Goal: Task Accomplishment & Management: Use online tool/utility

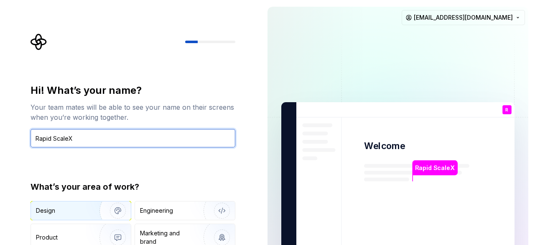
type input "Rapid ScaleX"
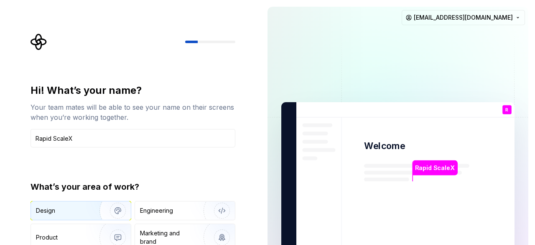
click at [49, 214] on div "Design" at bounding box center [45, 210] width 19 height 8
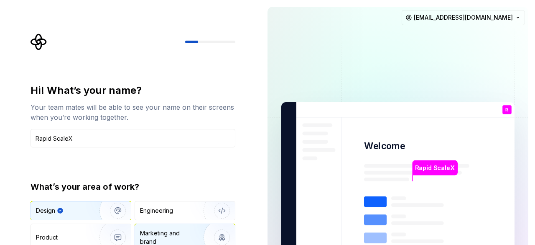
click at [168, 235] on div "Marketing and brand" at bounding box center [168, 237] width 56 height 17
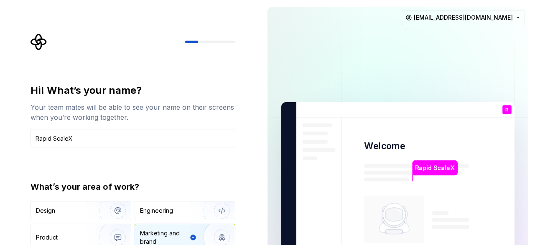
type button "Brand"
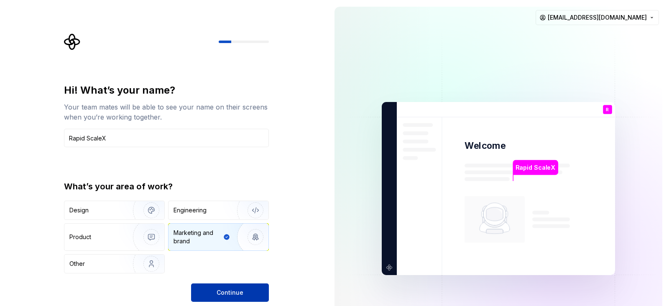
click at [229, 244] on span "Continue" at bounding box center [230, 293] width 27 height 8
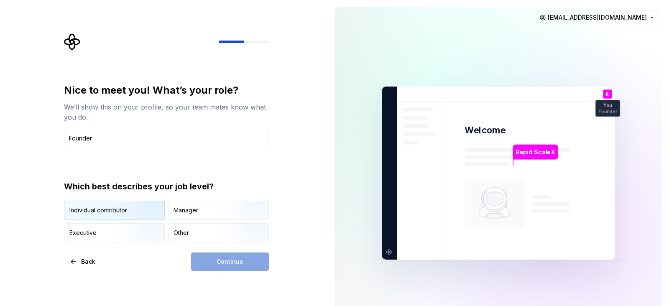
type input "Founder"
click at [144, 208] on img "button" at bounding box center [145, 221] width 54 height 56
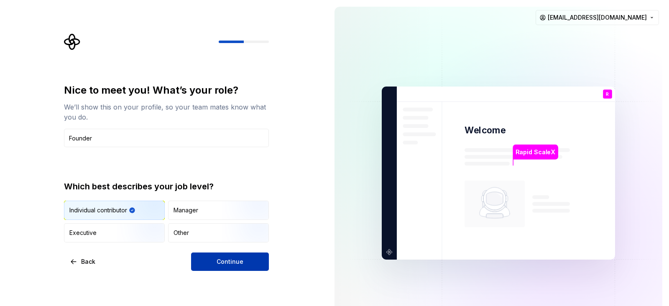
click at [261, 244] on button "Continue" at bounding box center [230, 262] width 78 height 18
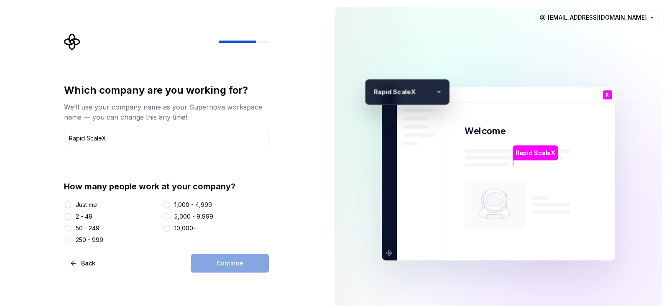
type input "Rapid ScaleX"
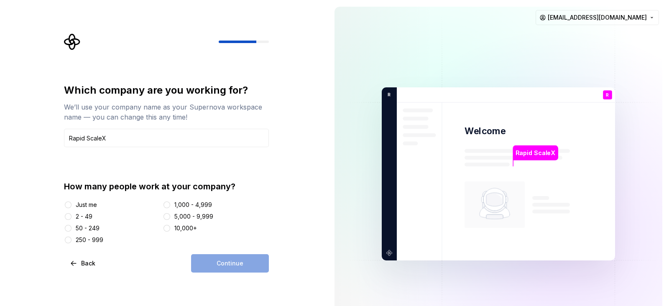
drag, startPoint x: 80, startPoint y: 194, endPoint x: 82, endPoint y: 200, distance: 6.1
click at [80, 195] on div "How many people work at your company? Just me 2 - 49 50 - 249 250 - 999 1,000 -…" at bounding box center [166, 213] width 205 height 64
click at [82, 202] on div "Just me" at bounding box center [86, 205] width 21 height 8
click at [72, 202] on button "Just me" at bounding box center [68, 205] width 7 height 7
click at [239, 244] on span "Continue" at bounding box center [230, 263] width 27 height 8
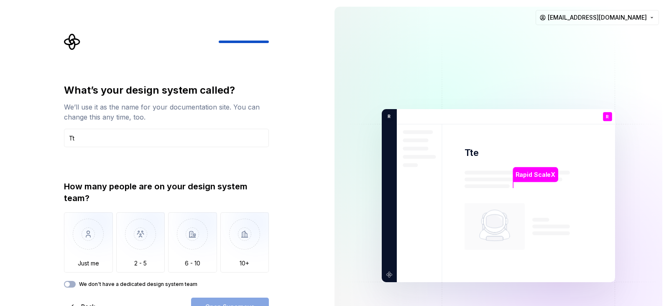
type input "T"
type input "Test1"
click at [94, 228] on img "button" at bounding box center [88, 240] width 49 height 56
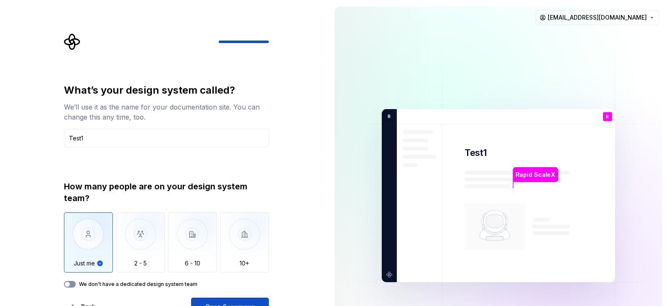
click at [72, 244] on button "We don't have a dedicated design system team" at bounding box center [70, 284] width 12 height 7
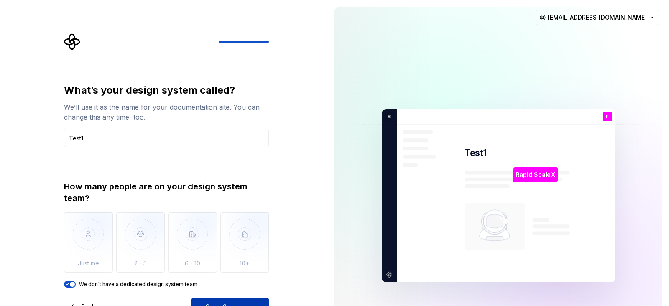
click at [253, 244] on button "Open Supernova" at bounding box center [230, 307] width 78 height 18
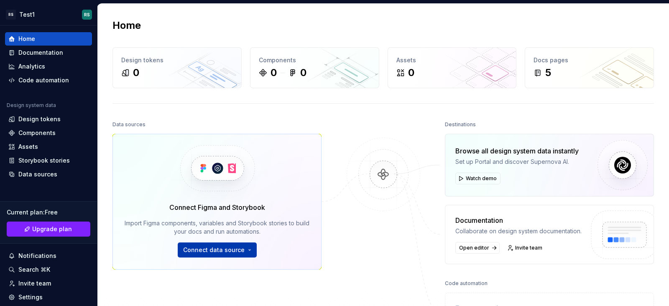
click at [228, 244] on button "Connect data source" at bounding box center [217, 250] width 79 height 15
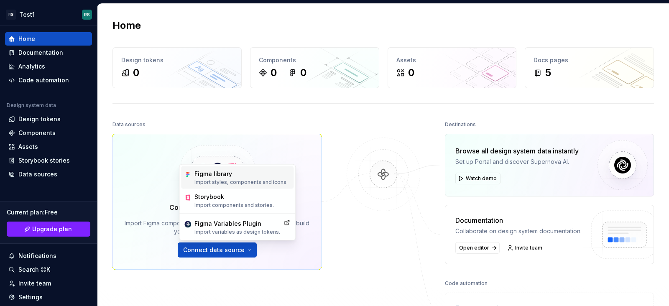
click at [264, 177] on div "Figma library" at bounding box center [240, 174] width 93 height 8
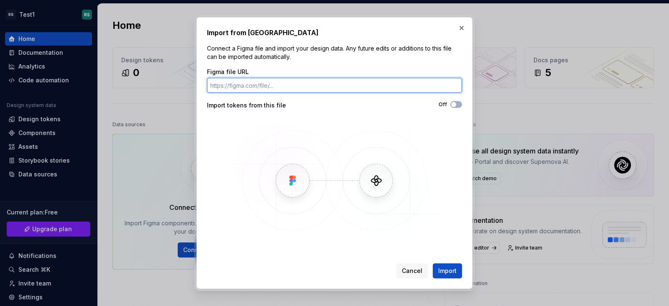
paste input "https://www.figma.com/design/QGl2x1lGpDZ5jQZmOND47c/120--Testimonial-Templates-…"
type input "https://www.figma.com/design/QGl2x1lGpDZ5jQZmOND47c/120--Testimonial-Templates-…"
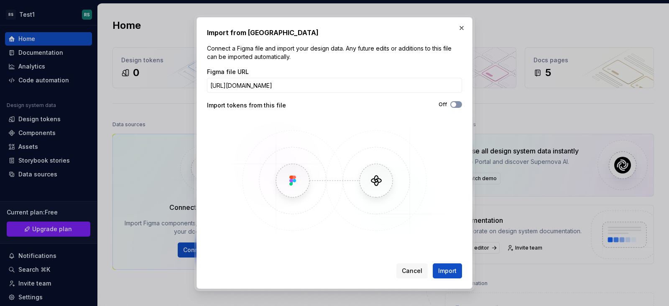
click at [457, 102] on icon "button" at bounding box center [453, 104] width 7 height 5
click at [453, 106] on icon "button" at bounding box center [453, 104] width 7 height 5
click at [455, 244] on button "Import" at bounding box center [447, 270] width 29 height 15
